Goal: Task Accomplishment & Management: Complete application form

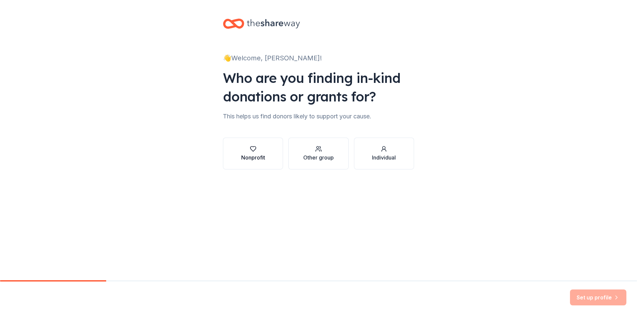
click at [254, 153] on div "Nonprofit" at bounding box center [253, 154] width 24 height 16
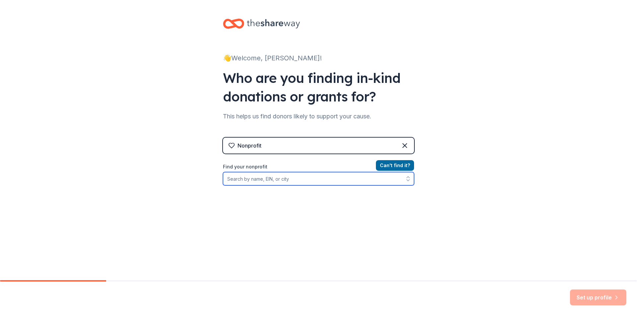
click at [276, 180] on input "Find your nonprofit" at bounding box center [318, 178] width 191 height 13
type input "[US_EMPLOYER_IDENTIFICATION_NUMBER]"
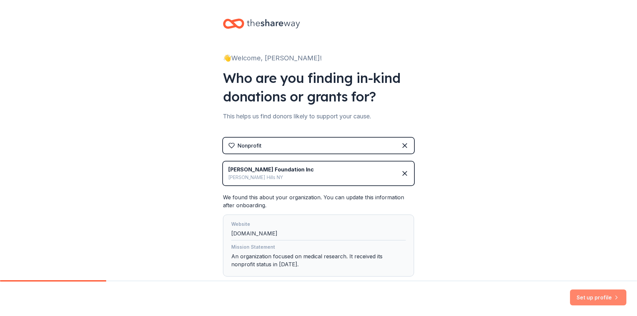
click at [590, 296] on button "Set up profile" at bounding box center [598, 298] width 56 height 16
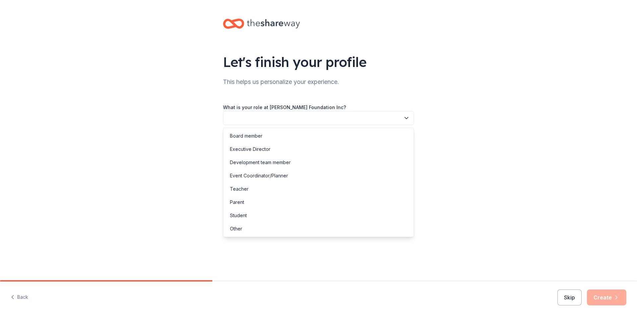
click at [331, 115] on button "button" at bounding box center [318, 118] width 191 height 14
click at [311, 177] on div "Event Coordinator/Planner" at bounding box center [319, 175] width 188 height 13
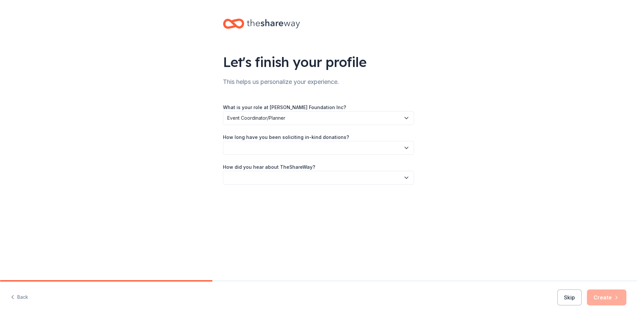
click at [317, 148] on button "button" at bounding box center [318, 148] width 191 height 14
click at [306, 177] on div "1 to 2 years" at bounding box center [319, 179] width 188 height 13
click at [305, 175] on button "button" at bounding box center [318, 178] width 191 height 14
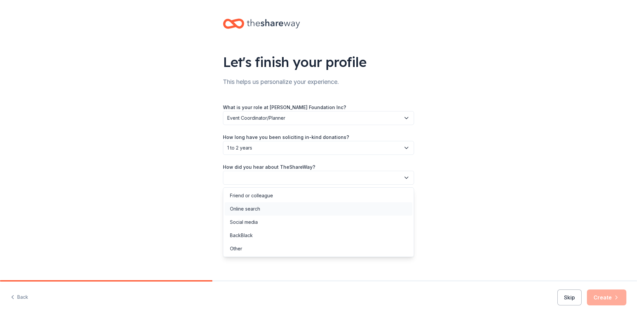
click at [281, 209] on div "Online search" at bounding box center [319, 208] width 188 height 13
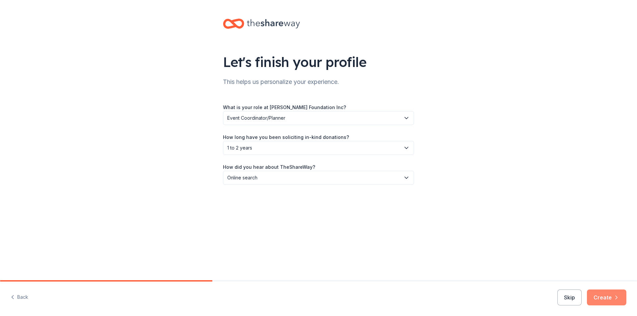
click at [616, 298] on icon "button" at bounding box center [616, 297] width 7 height 7
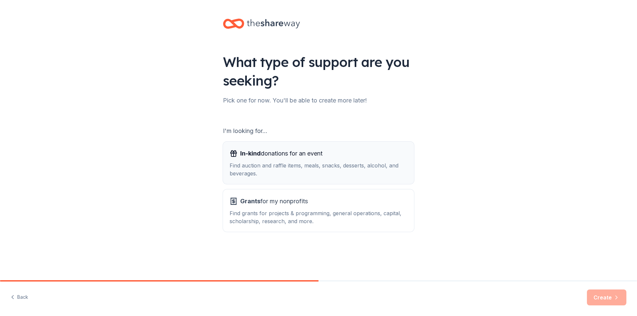
click at [268, 158] on span "In-kind donations for an event" at bounding box center [281, 153] width 82 height 11
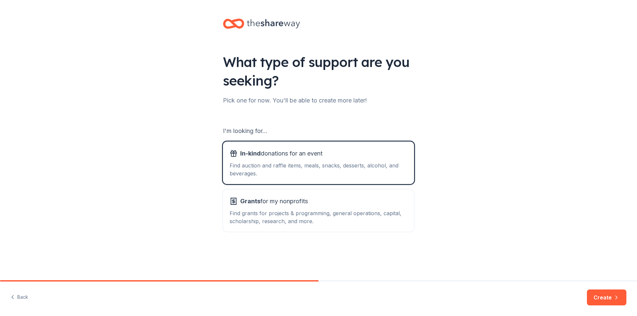
click at [597, 299] on button "Create" at bounding box center [607, 298] width 40 height 16
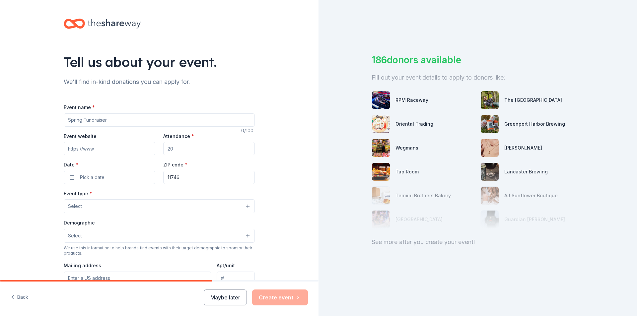
click at [82, 120] on input "Event name *" at bounding box center [159, 120] width 191 height 13
type input "5th Annual Butterfly Gala"
click at [81, 150] on input "Event website" at bounding box center [110, 148] width 92 height 13
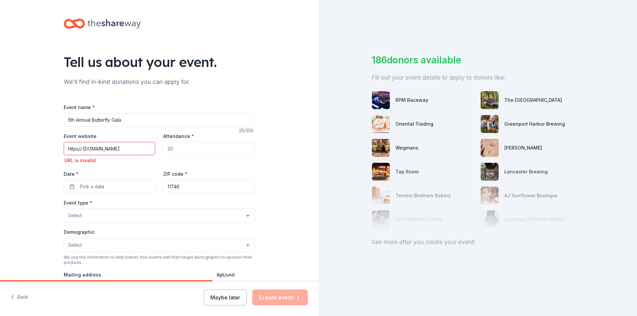
click at [101, 149] on input "https//:[DOMAIN_NAME]" at bounding box center [110, 148] width 92 height 13
type input "https//:[DOMAIN_NAME]"
click at [226, 153] on input "Attendance *" at bounding box center [209, 148] width 92 height 13
type input "2"
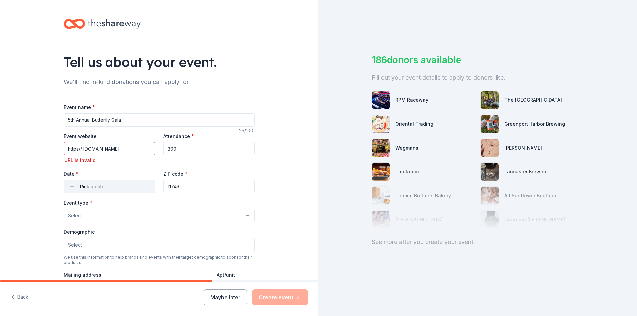
type input "300"
click at [75, 185] on button "Pick a date" at bounding box center [110, 186] width 92 height 13
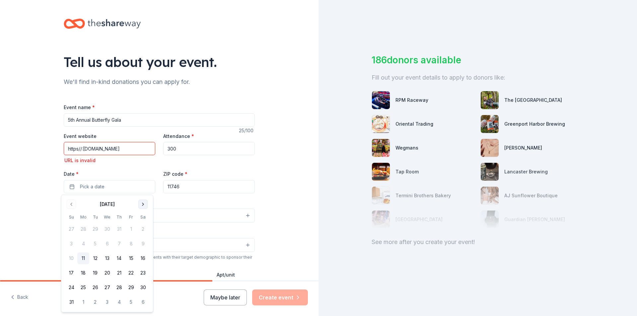
click at [143, 202] on button "Go to next month" at bounding box center [142, 204] width 9 height 9
click at [142, 228] on button "1" at bounding box center [143, 229] width 12 height 12
click at [147, 188] on span "button" at bounding box center [148, 187] width 8 height 8
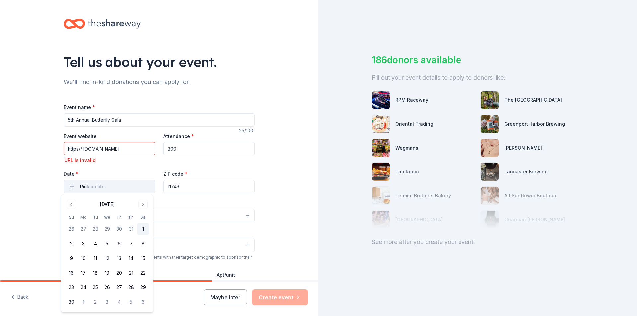
click at [143, 227] on button "1" at bounding box center [143, 229] width 12 height 12
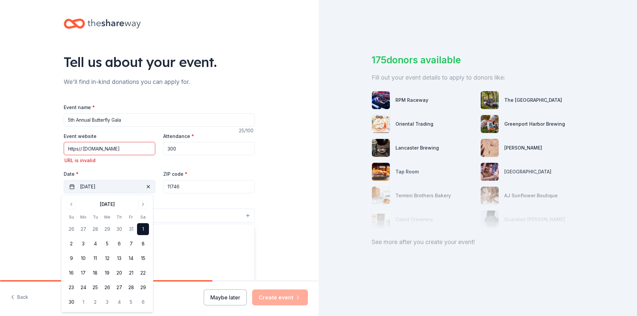
click at [179, 213] on button "Select" at bounding box center [159, 216] width 191 height 14
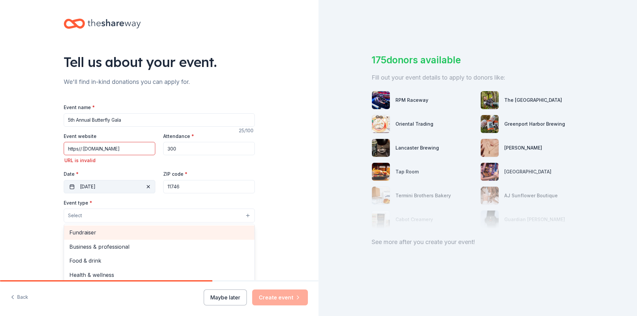
click at [159, 230] on span "Fundraiser" at bounding box center [159, 232] width 180 height 9
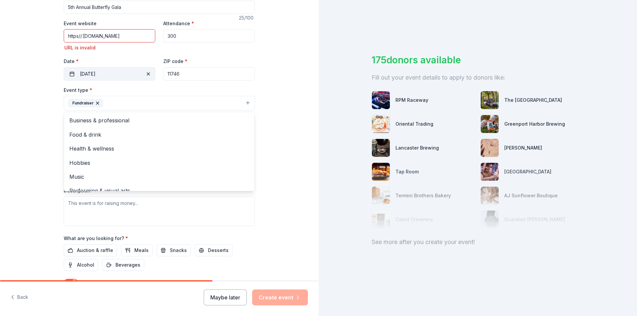
scroll to position [115, 0]
click at [271, 115] on div "Tell us about your event. We'll find in-kind donations you can apply for. Event…" at bounding box center [159, 111] width 319 height 452
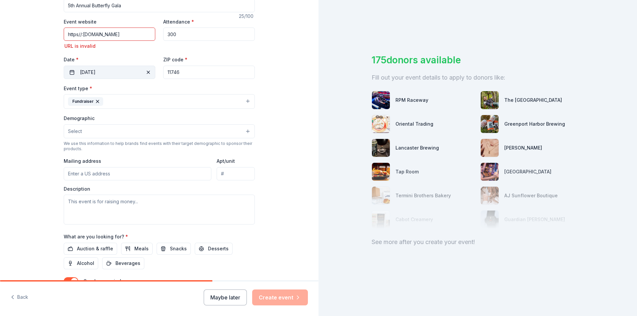
click at [134, 130] on button "Select" at bounding box center [159, 131] width 191 height 14
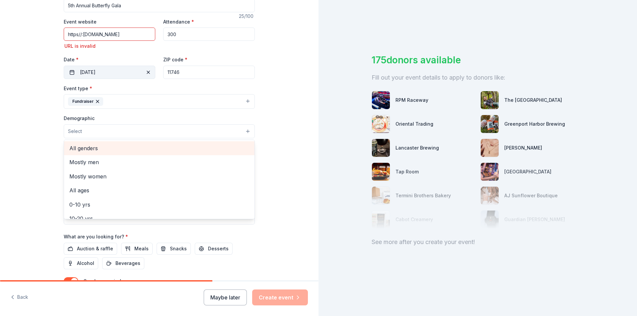
click at [134, 146] on span "All genders" at bounding box center [159, 148] width 180 height 9
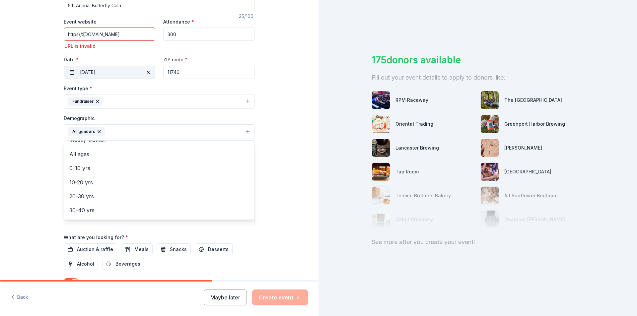
scroll to position [21, 0]
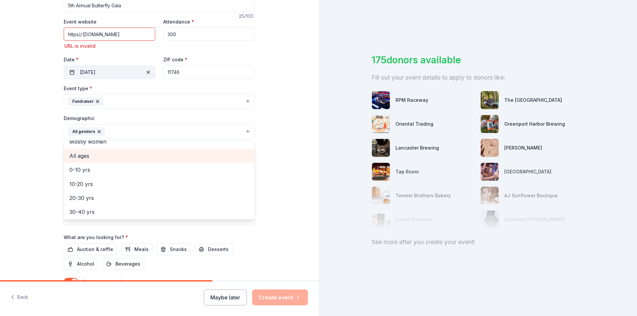
click at [186, 160] on span "All ages" at bounding box center [159, 156] width 180 height 9
click at [268, 184] on div "Tell us about your event. We'll find in-kind donations you can apply for. Event…" at bounding box center [159, 111] width 319 height 452
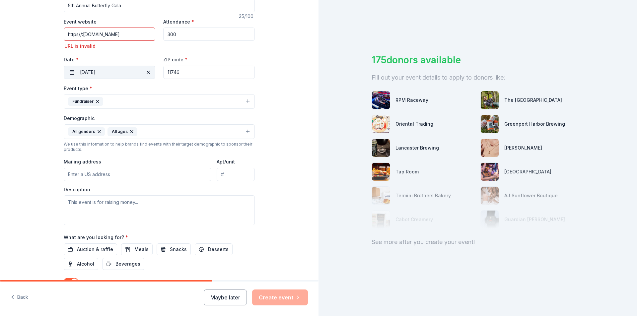
click at [148, 177] on input "Mailing address" at bounding box center [138, 174] width 148 height 13
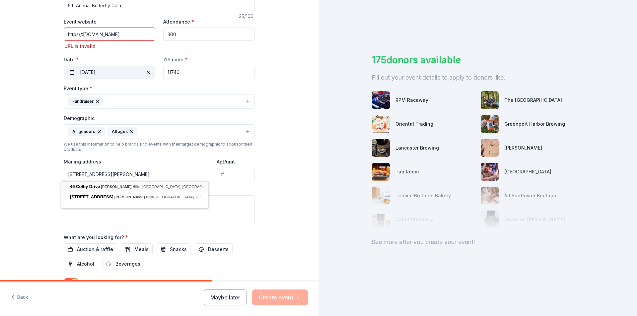
type input "[STREET_ADDRESS][PERSON_NAME]"
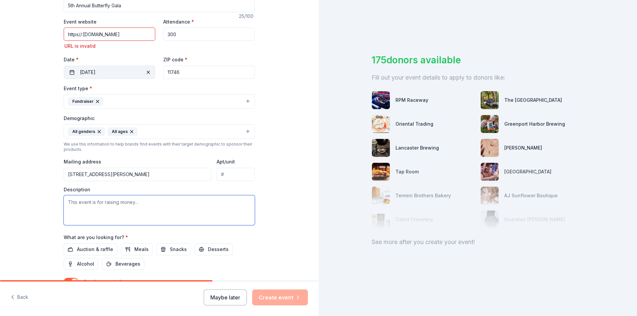
click at [137, 203] on textarea at bounding box center [159, 211] width 191 height 30
paste textarea "At the [PERSON_NAME] Foundation, we’ve had the honor of serving pediatric [MEDI…"
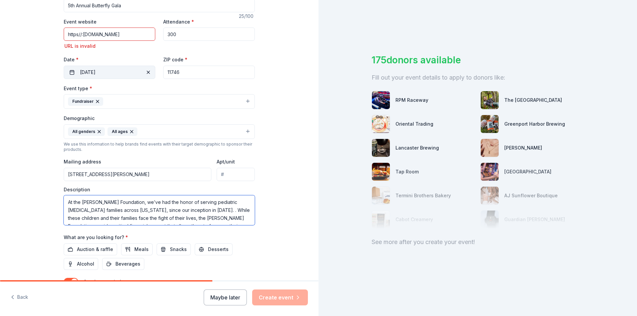
scroll to position [44, 0]
type textarea "At the [PERSON_NAME] Foundation, we’ve had the honor of serving pediatric [MEDI…"
click at [106, 247] on span "Auction & raffle" at bounding box center [95, 250] width 36 height 8
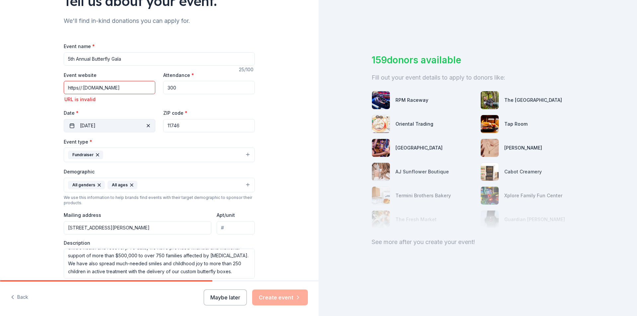
scroll to position [0, 0]
drag, startPoint x: 150, startPoint y: 89, endPoint x: 61, endPoint y: 90, distance: 89.0
click at [64, 90] on input "https//:[DOMAIN_NAME]" at bounding box center [110, 87] width 92 height 13
type input "g"
type input "h"
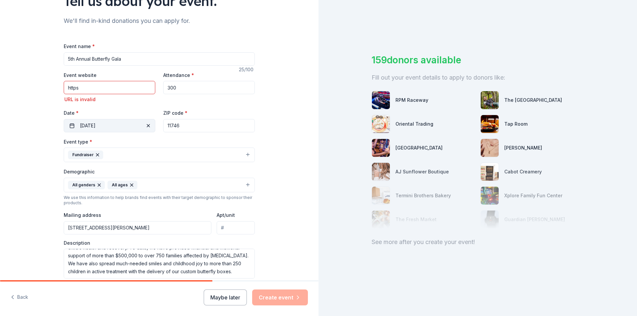
type input "https//:[DOMAIN_NAME]"
click at [65, 85] on input "https//:[DOMAIN_NAME]" at bounding box center [110, 87] width 92 height 13
drag, startPoint x: 80, startPoint y: 77, endPoint x: 157, endPoint y: 80, distance: 77.1
click at [157, 80] on div "Event website https//:[DOMAIN_NAME] URL is invalid Attendance * 300 Date * [DAT…" at bounding box center [159, 101] width 191 height 61
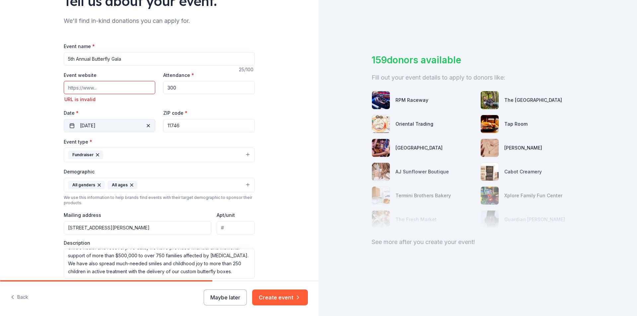
scroll to position [0, 0]
type input "[DOMAIN_NAME]"
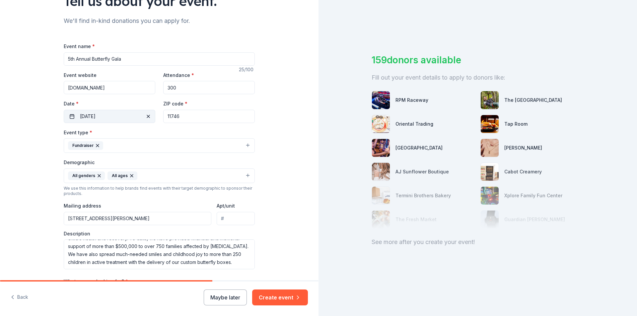
click at [168, 146] on div "Event type * Fundraiser" at bounding box center [159, 140] width 191 height 25
click at [281, 297] on button "Create event" at bounding box center [280, 298] width 56 height 16
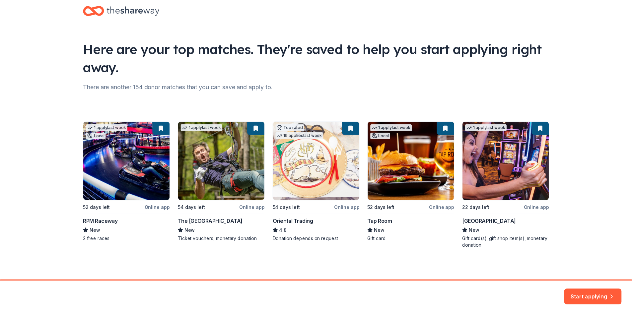
scroll to position [15, 0]
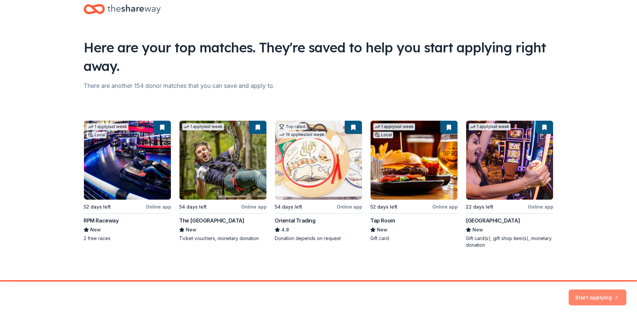
click at [585, 297] on button "Start applying" at bounding box center [598, 294] width 58 height 16
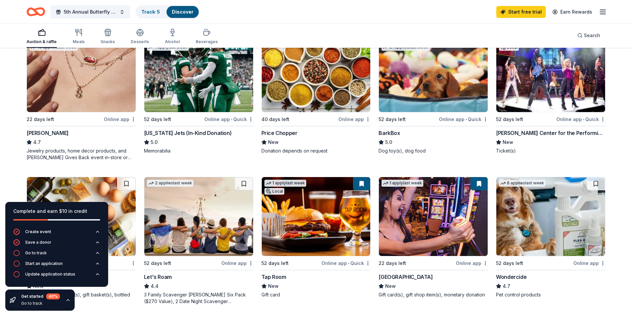
scroll to position [242, 0]
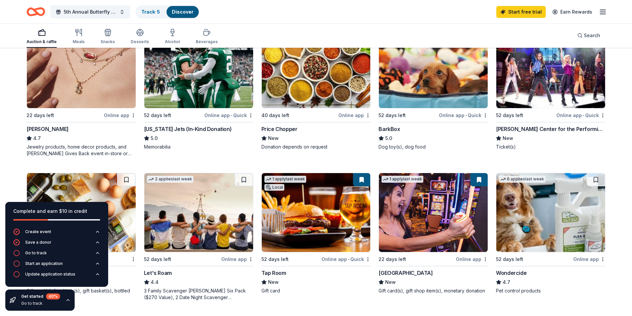
click at [107, 111] on div "Online app" at bounding box center [120, 115] width 32 height 8
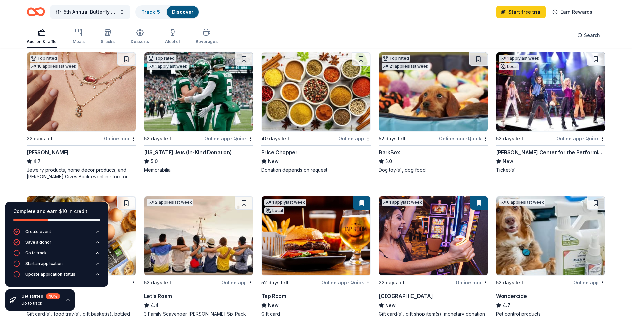
scroll to position [237, 0]
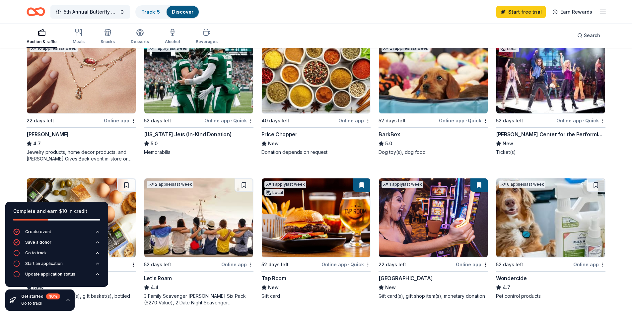
click at [525, 130] on div "[PERSON_NAME] Center for the Performing Arts" at bounding box center [551, 134] width 110 height 8
click at [461, 96] on img at bounding box center [433, 74] width 109 height 79
click at [325, 243] on img at bounding box center [316, 218] width 109 height 79
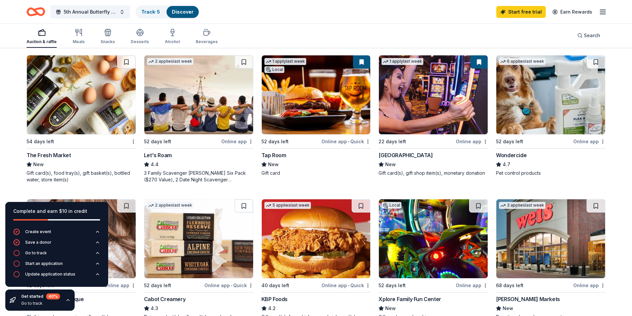
scroll to position [364, 0]
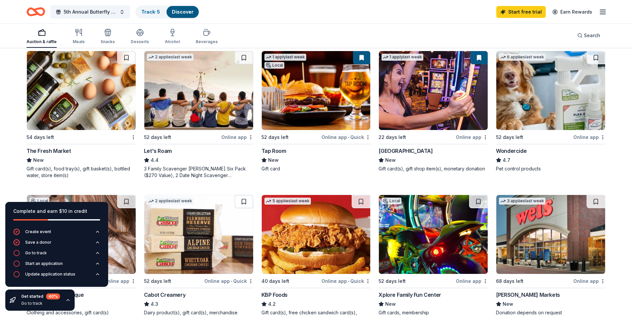
click at [90, 122] on img at bounding box center [81, 90] width 109 height 79
click at [226, 102] on img at bounding box center [198, 90] width 109 height 79
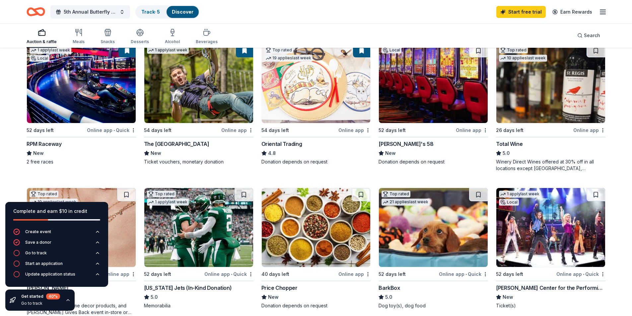
scroll to position [36, 0]
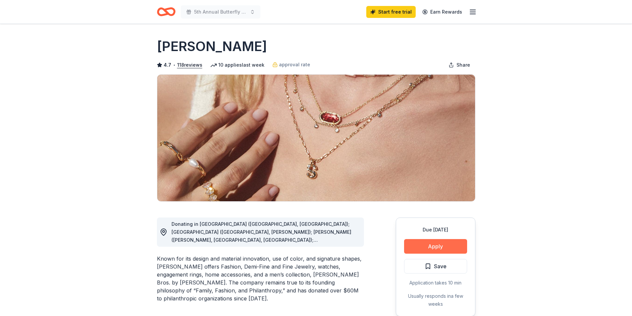
click at [443, 249] on button "Apply" at bounding box center [435, 246] width 63 height 15
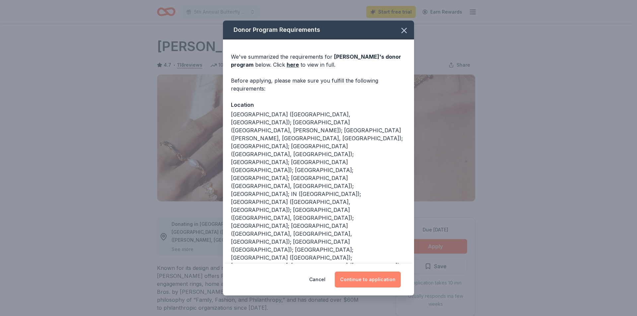
click at [377, 280] on button "Continue to application" at bounding box center [368, 280] width 66 height 16
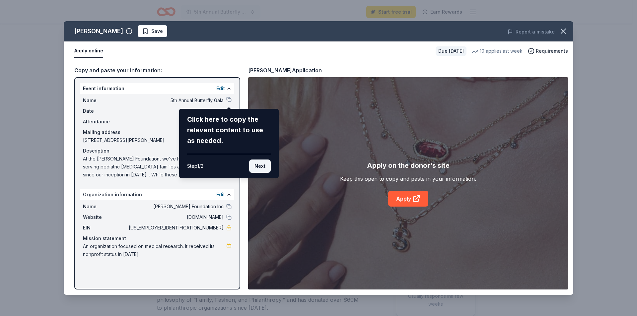
click at [257, 168] on button "Next" at bounding box center [260, 166] width 22 height 13
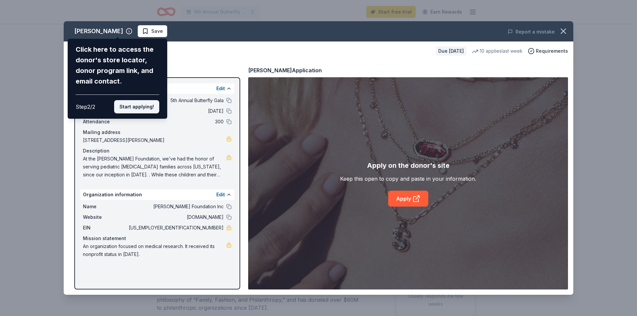
click at [144, 101] on button "Start applying!" at bounding box center [136, 106] width 45 height 13
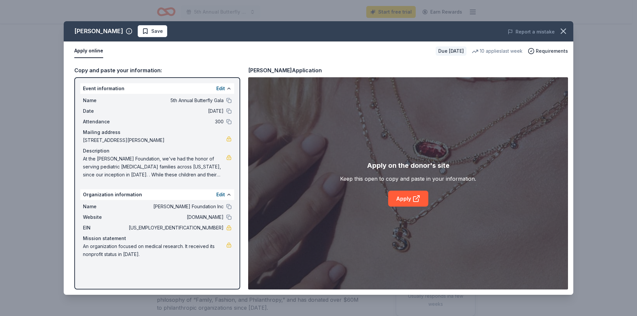
click at [406, 198] on div "Kendra Scott Save Report a mistake Apply online Due in 22 days 10 applies last …" at bounding box center [319, 158] width 510 height 274
click at [406, 198] on link "Apply" at bounding box center [408, 199] width 40 height 16
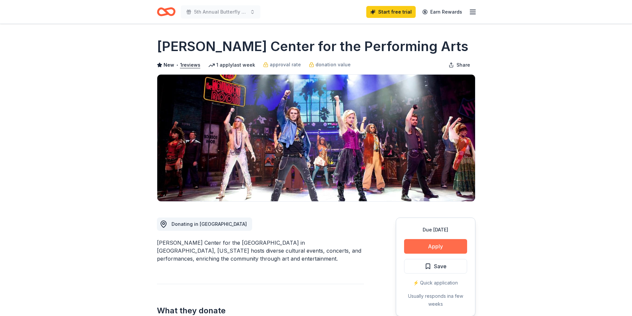
click at [428, 246] on button "Apply" at bounding box center [435, 246] width 63 height 15
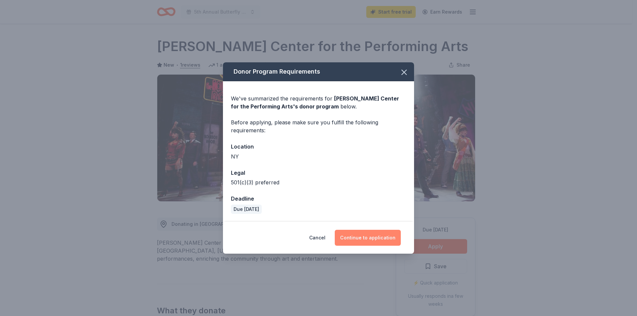
click at [369, 234] on button "Continue to application" at bounding box center [368, 238] width 66 height 16
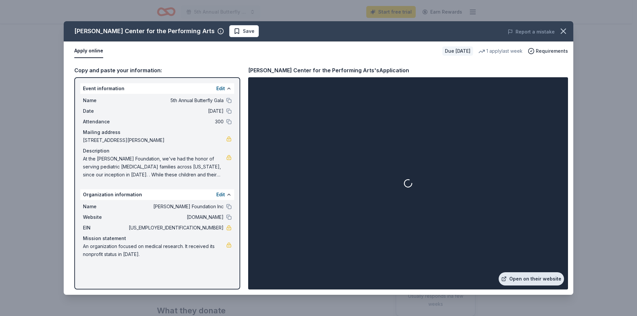
click at [517, 276] on link "Open on their website" at bounding box center [531, 279] width 65 height 13
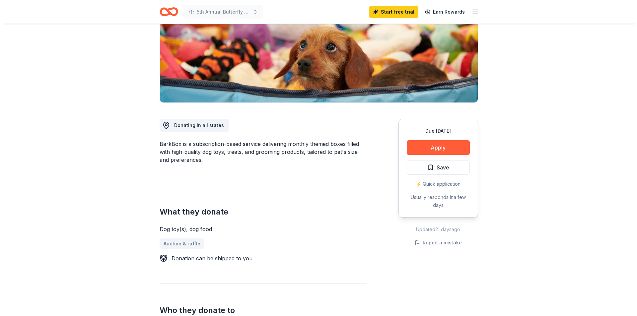
scroll to position [124, 0]
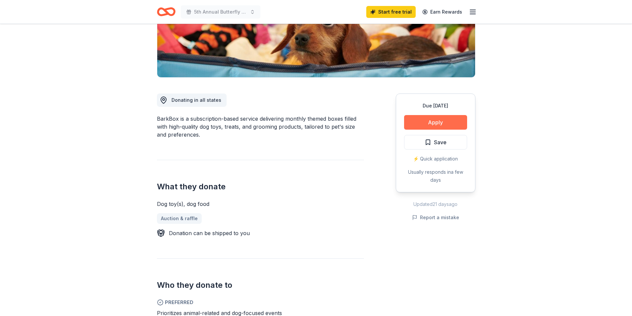
click at [453, 121] on button "Apply" at bounding box center [435, 122] width 63 height 15
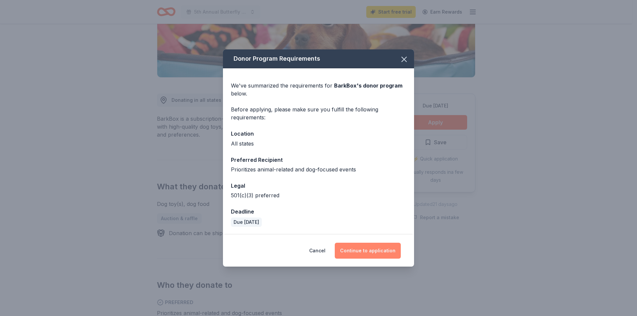
click at [356, 251] on button "Continue to application" at bounding box center [368, 251] width 66 height 16
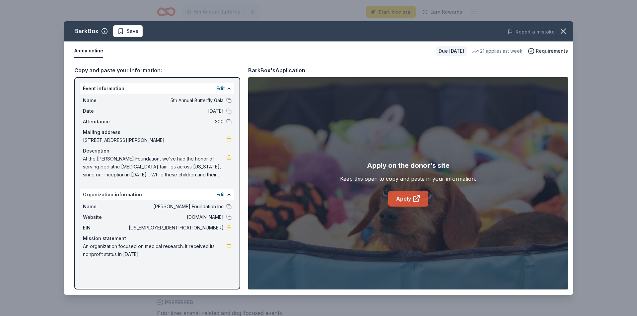
click at [400, 194] on link "Apply" at bounding box center [408, 199] width 40 height 16
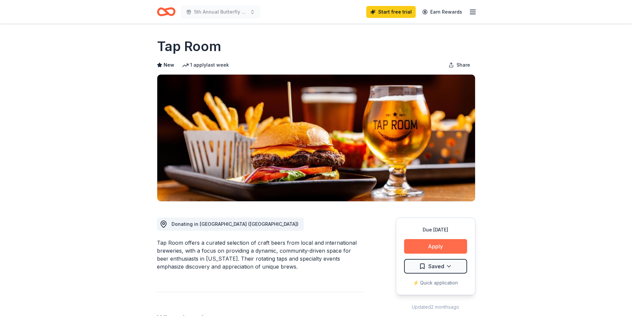
click at [440, 242] on button "Apply" at bounding box center [435, 246] width 63 height 15
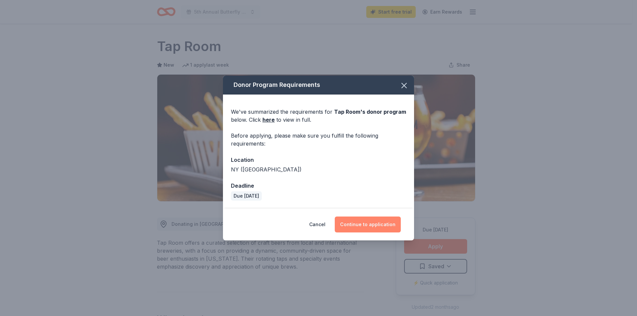
click at [389, 222] on button "Continue to application" at bounding box center [368, 225] width 66 height 16
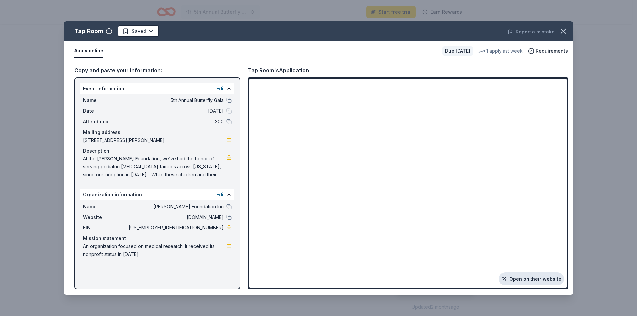
click at [523, 280] on link "Open on their website" at bounding box center [531, 279] width 65 height 13
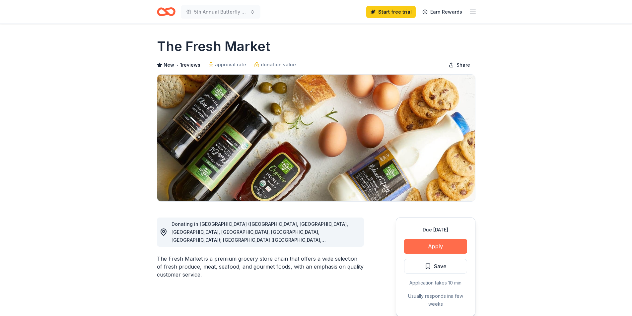
click at [441, 244] on button "Apply" at bounding box center [435, 246] width 63 height 15
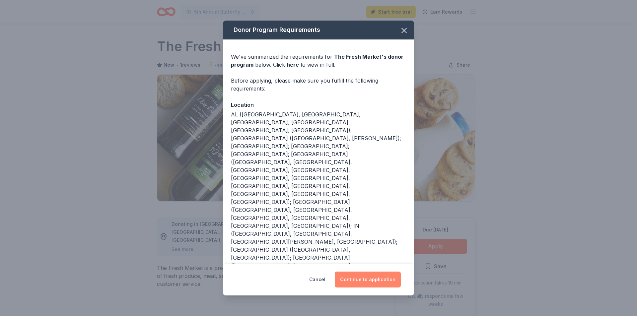
click at [362, 275] on button "Continue to application" at bounding box center [368, 280] width 66 height 16
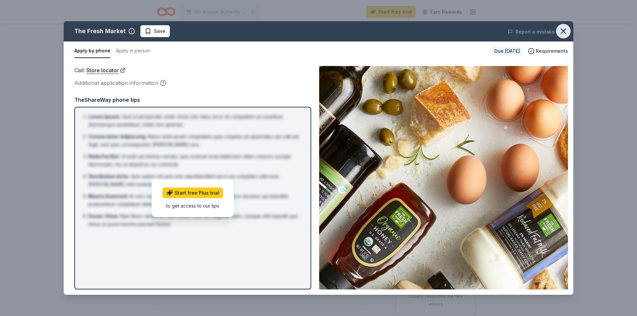
click at [567, 30] on icon "button" at bounding box center [563, 31] width 9 height 9
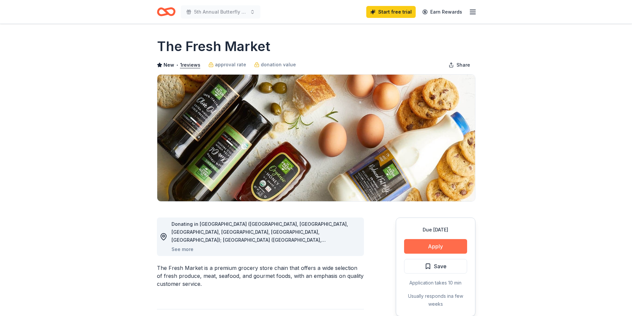
click at [422, 243] on button "Apply" at bounding box center [435, 246] width 63 height 15
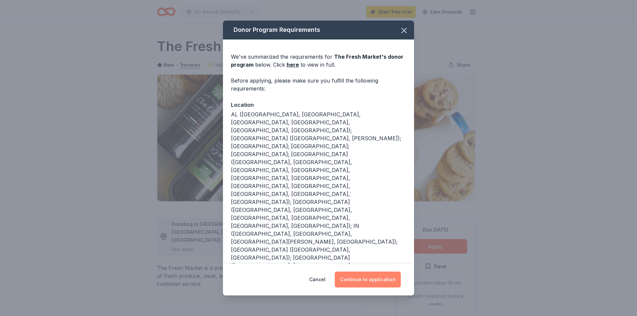
click at [389, 280] on button "Continue to application" at bounding box center [368, 280] width 66 height 16
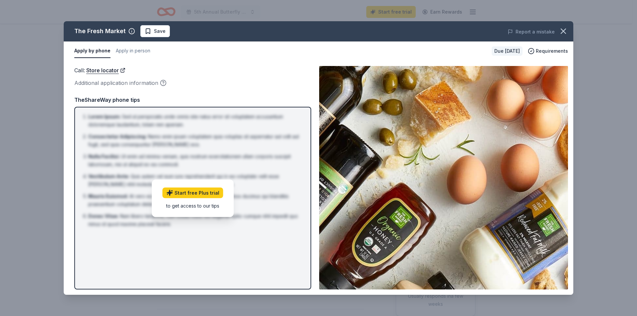
click at [503, 184] on img at bounding box center [443, 178] width 249 height 224
click at [562, 30] on icon "button" at bounding box center [563, 31] width 5 height 5
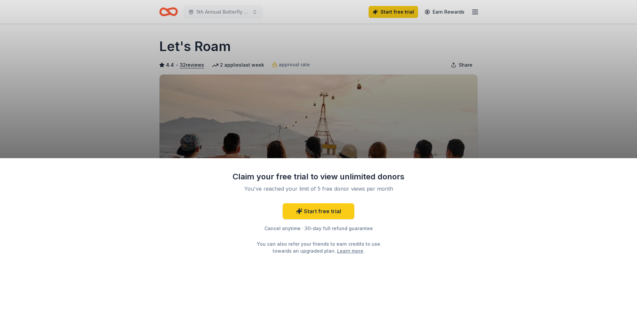
click at [504, 115] on div "Claim your free trial to view unlimited donors You've reached your limit of 5 f…" at bounding box center [318, 158] width 637 height 316
